Goal: Submit feedback/report problem: Submit feedback/report problem

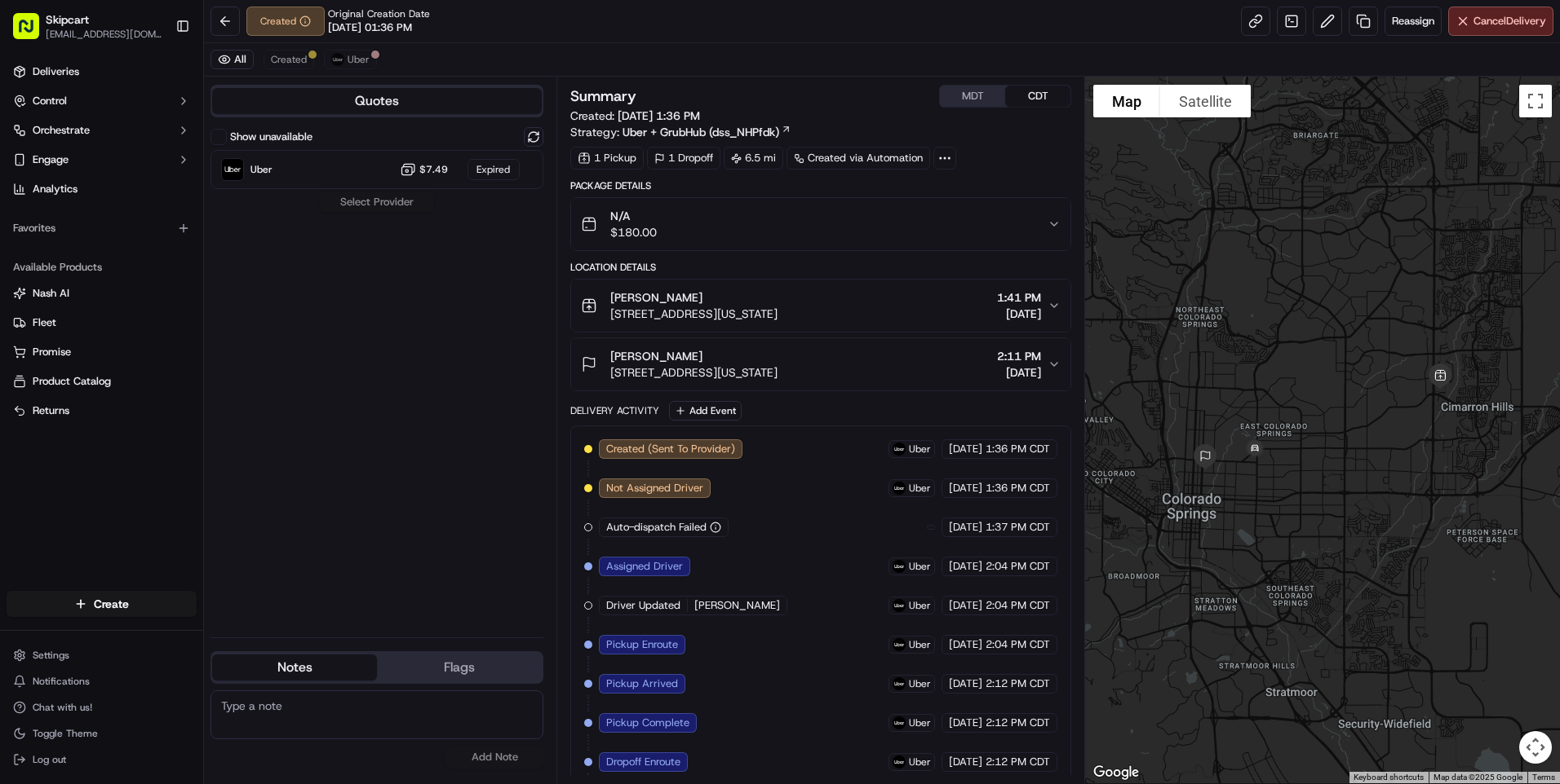
scroll to position [50, 0]
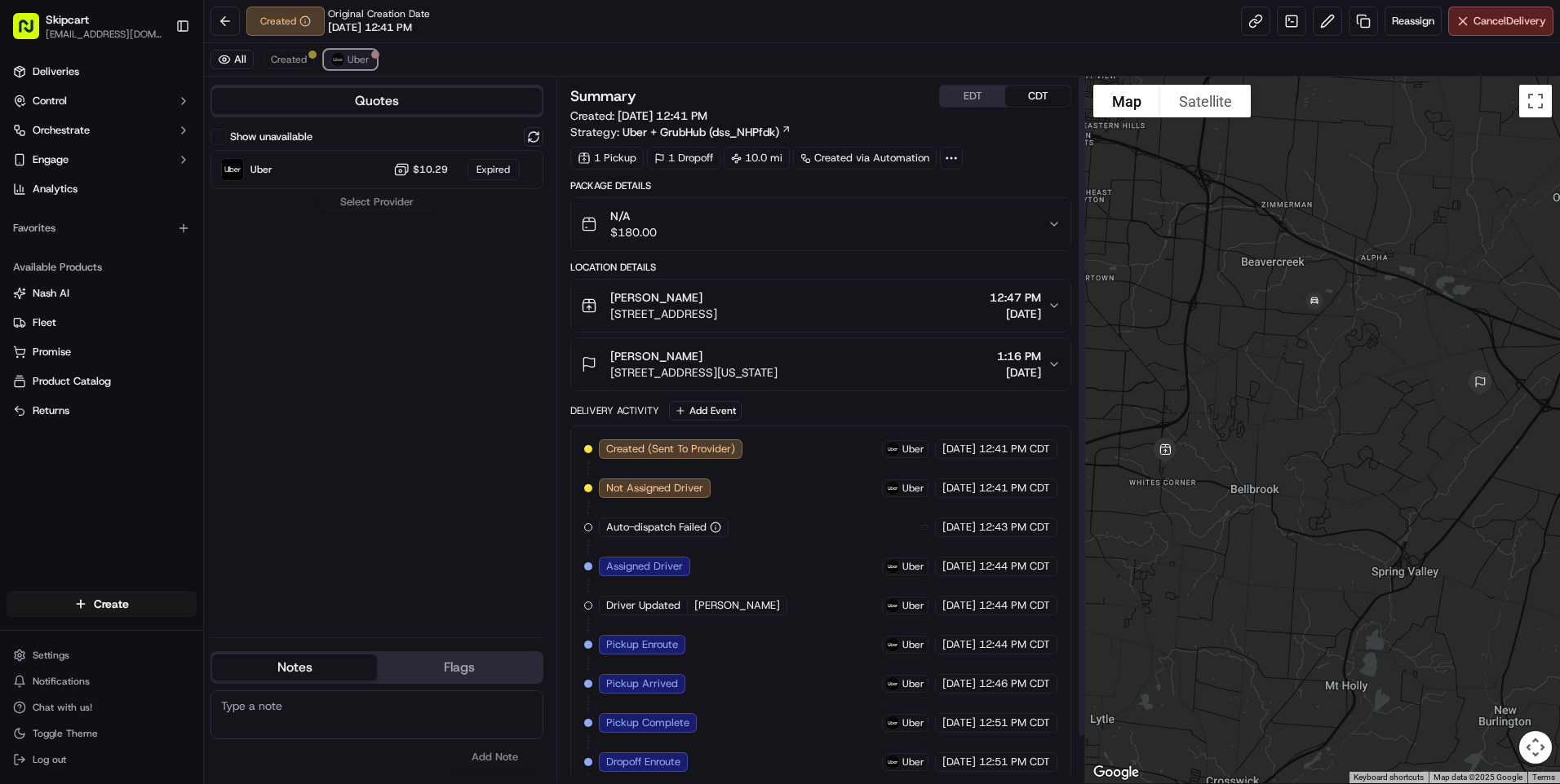
click at [372, 56] on div at bounding box center [375, 55] width 8 height 8
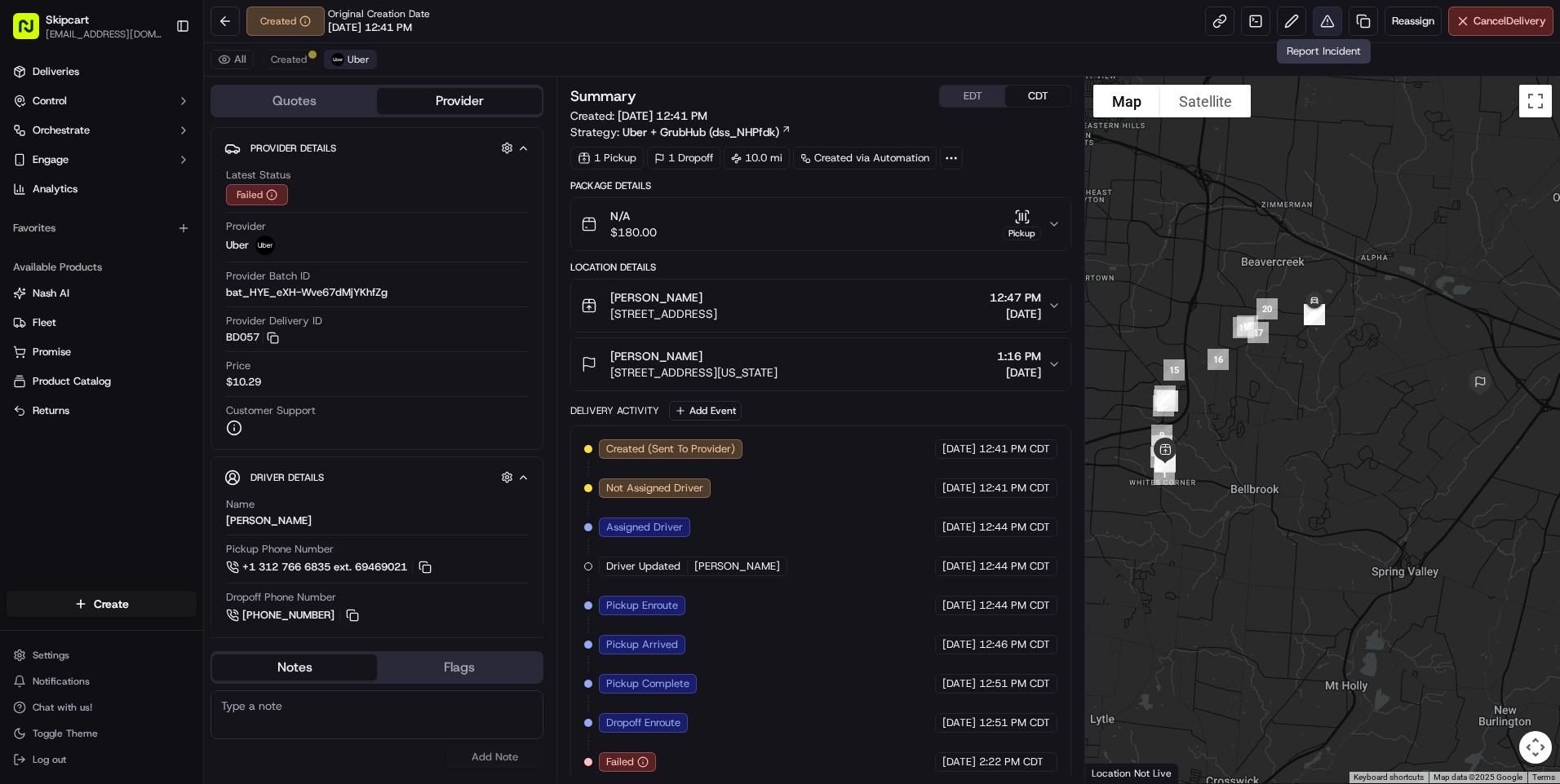
click at [1313, 21] on button at bounding box center [1327, 21] width 30 height 30
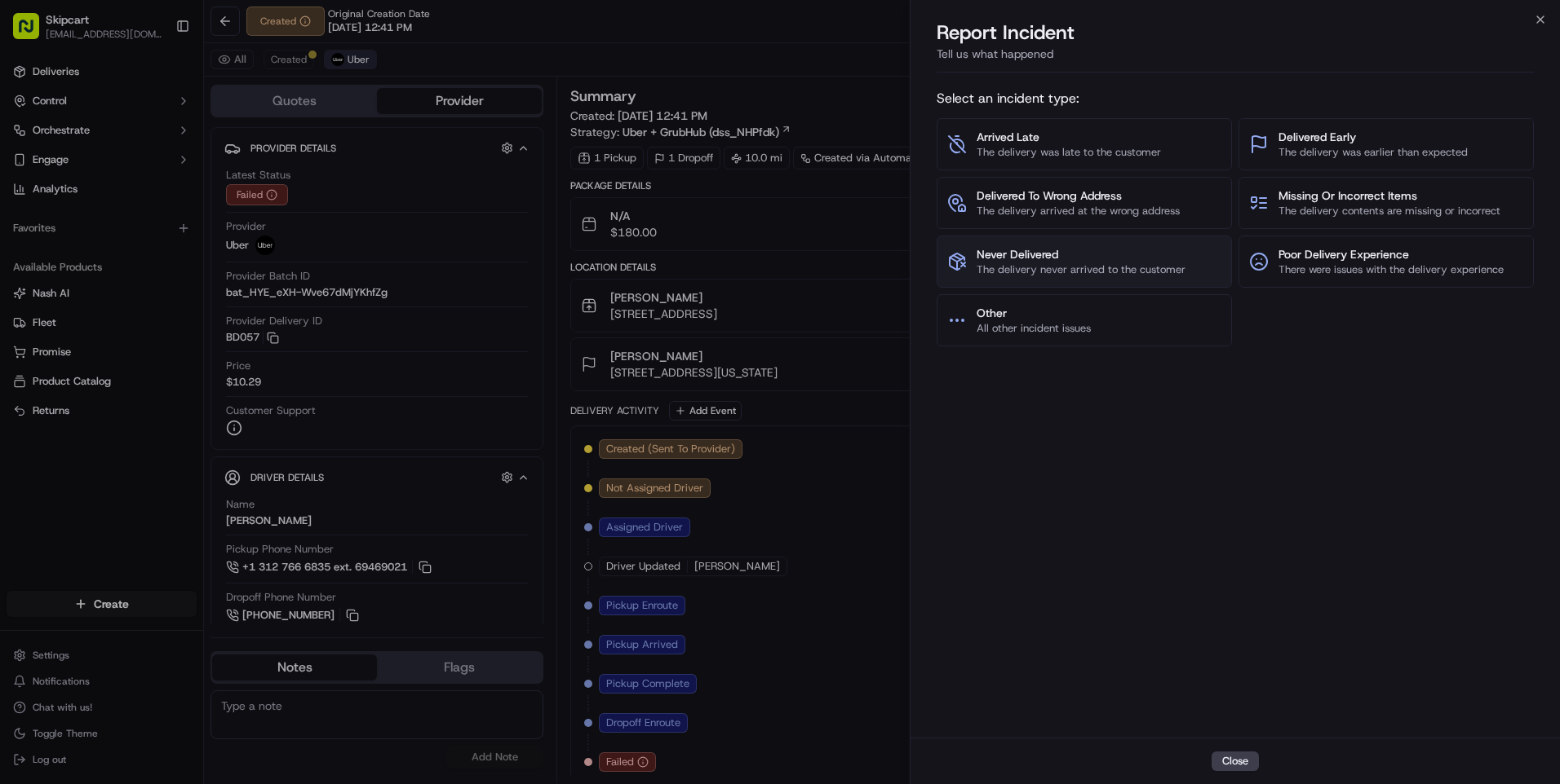
click at [1119, 271] on span "The delivery never arrived to the customer" at bounding box center [1081, 270] width 209 height 14
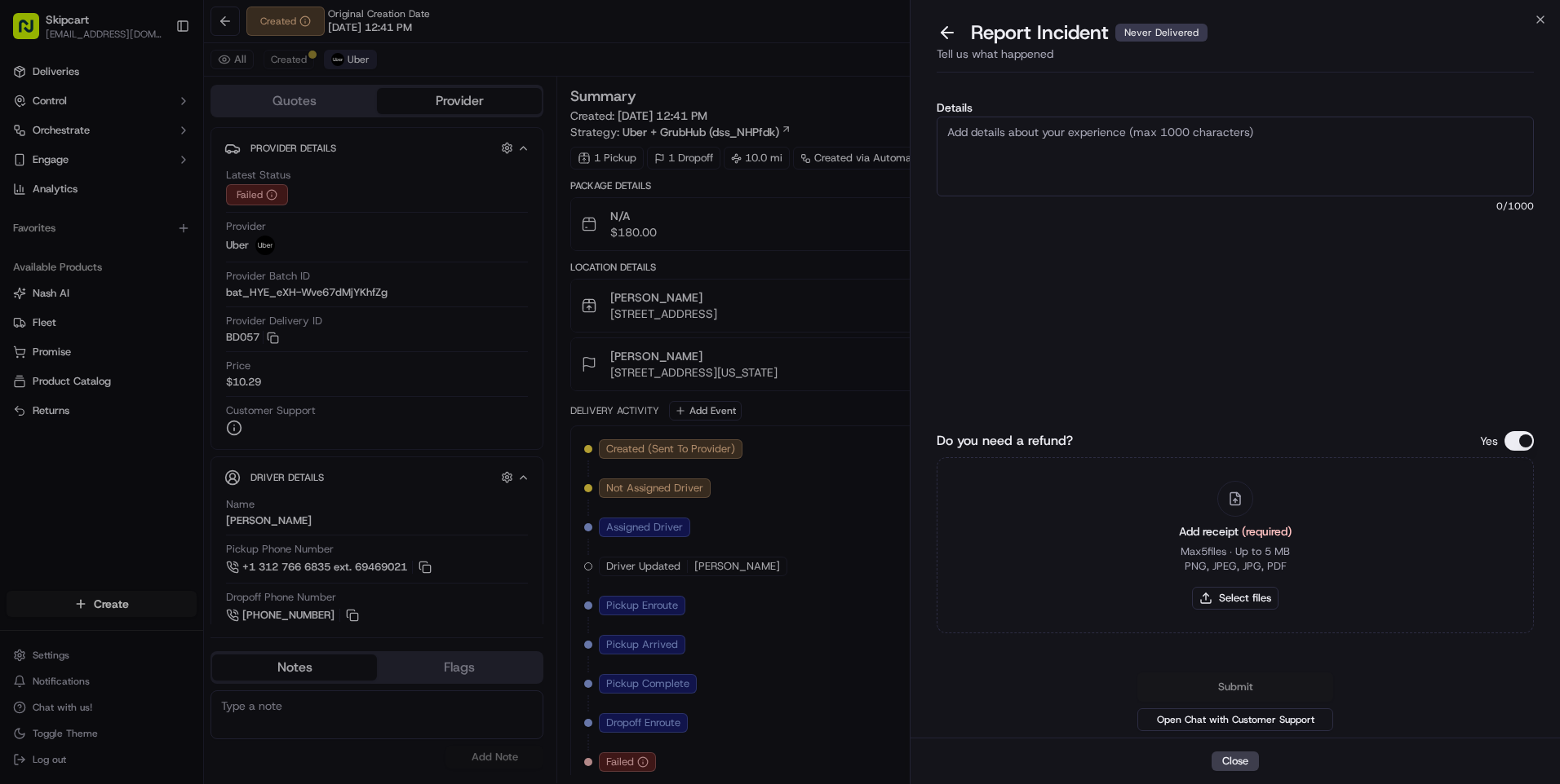
click at [1082, 180] on textarea "Details" at bounding box center [1235, 156] width 598 height 80
type textarea "Customer reported non-delivery, store reorted no return, driver cancelled off o…"
click at [1217, 597] on button "Select files" at bounding box center [1235, 599] width 87 height 23
type input "C:\fakepath\nc 605.png"
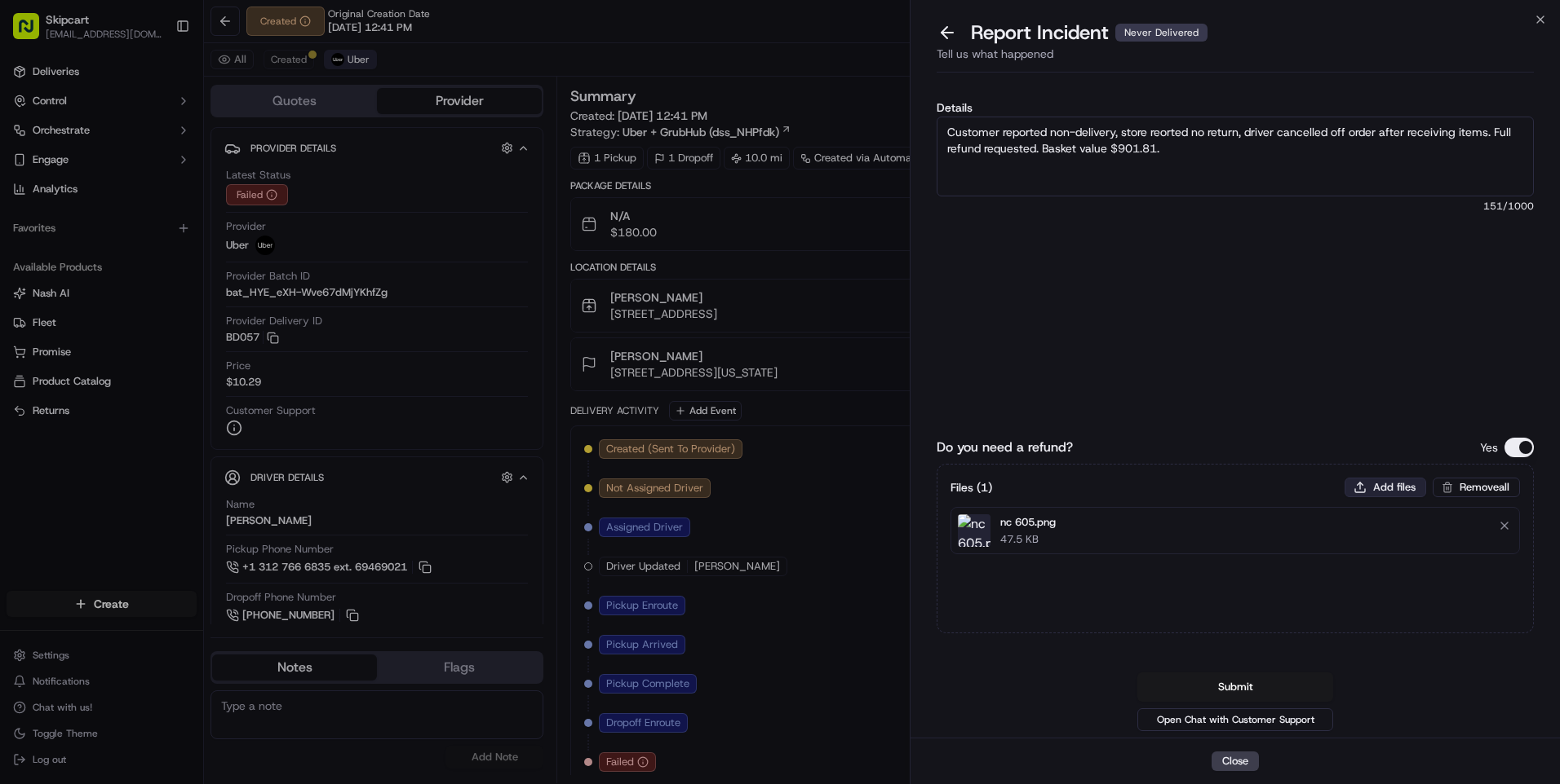
click at [1389, 490] on button "Add files" at bounding box center [1385, 488] width 81 height 20
type input "C:\fakepath\nc 606.png"
click at [1227, 694] on button "Submit" at bounding box center [1234, 687] width 196 height 30
